Goal: Navigation & Orientation: Find specific page/section

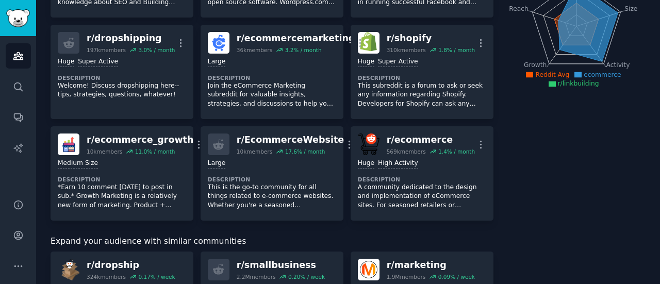
scroll to position [309, 0]
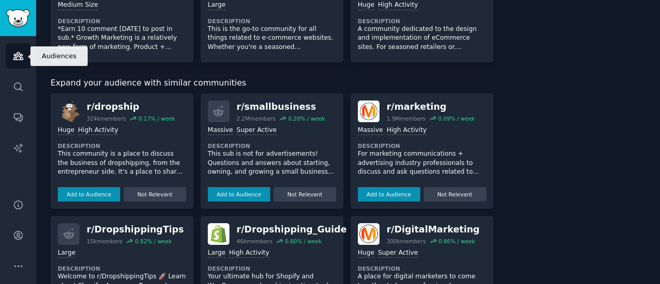
click at [17, 56] on icon "Sidebar" at bounding box center [17, 56] width 9 height 7
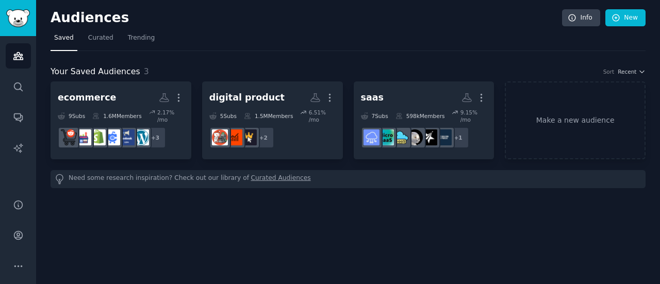
drag, startPoint x: 401, startPoint y: 237, endPoint x: 383, endPoint y: 244, distance: 19.2
click at [400, 237] on div "Audiences Info New Saved Curated Trending Your Saved Audiences 3 Sort Recent ec…" at bounding box center [348, 142] width 624 height 284
drag, startPoint x: 75, startPoint y: 15, endPoint x: 105, endPoint y: 20, distance: 30.3
click at [105, 20] on h2 "Audiences" at bounding box center [306, 18] width 511 height 16
drag, startPoint x: 69, startPoint y: 16, endPoint x: 97, endPoint y: 17, distance: 28.4
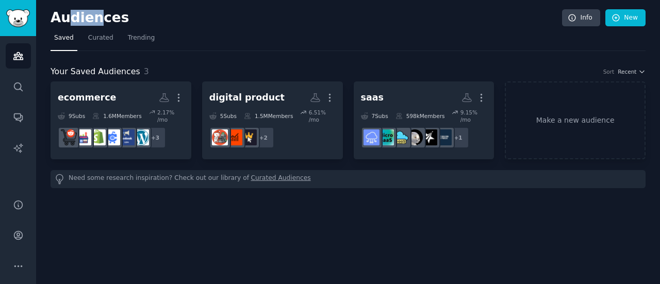
click at [97, 17] on h2 "Audiences" at bounding box center [306, 18] width 511 height 16
click at [483, 16] on h2 "Audiences" at bounding box center [306, 18] width 511 height 16
click at [643, 194] on div "Audiences Info New Saved Curated Trending Your Saved Audiences 3 Sort Recent ec…" at bounding box center [348, 142] width 624 height 284
